Goal: Navigation & Orientation: Find specific page/section

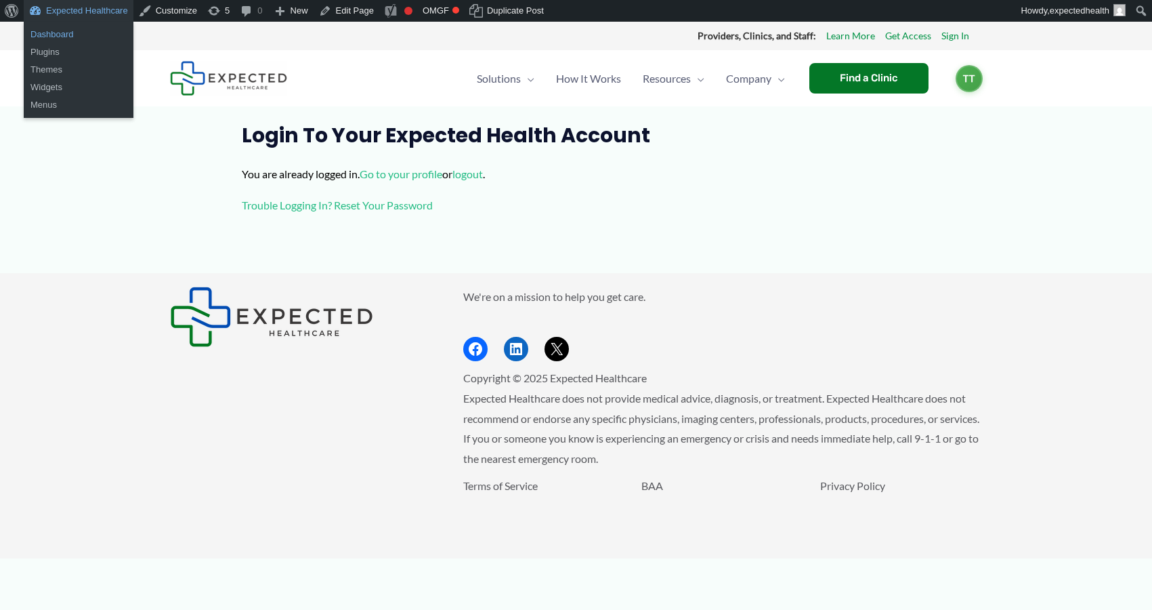
click at [66, 34] on link "Dashboard" at bounding box center [79, 35] width 110 height 18
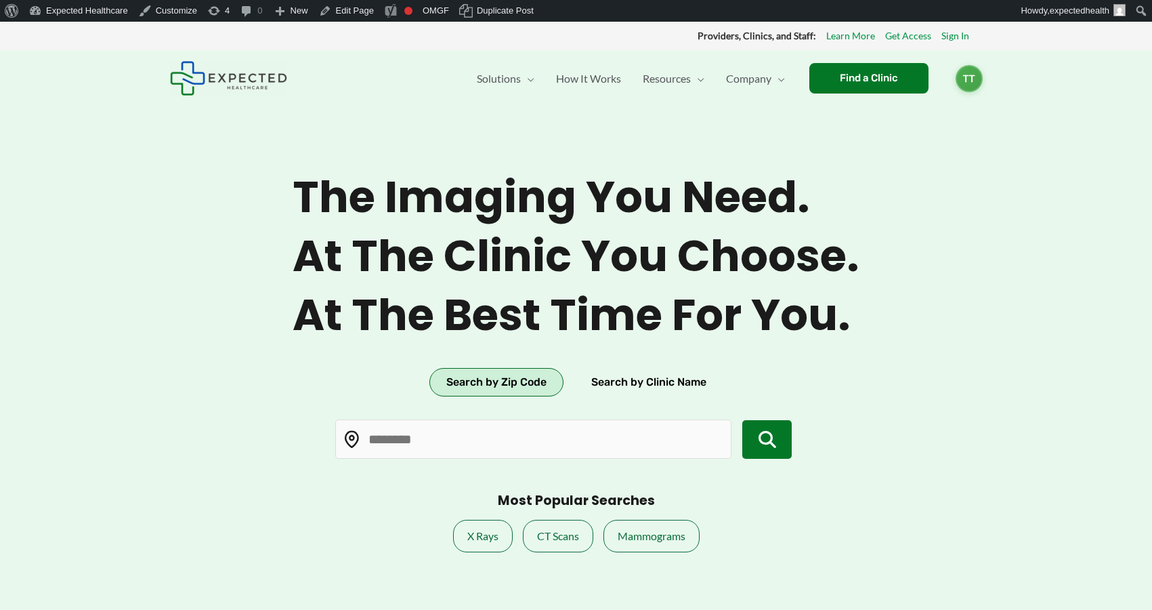
type input "*****"
